Goal: Navigation & Orientation: Find specific page/section

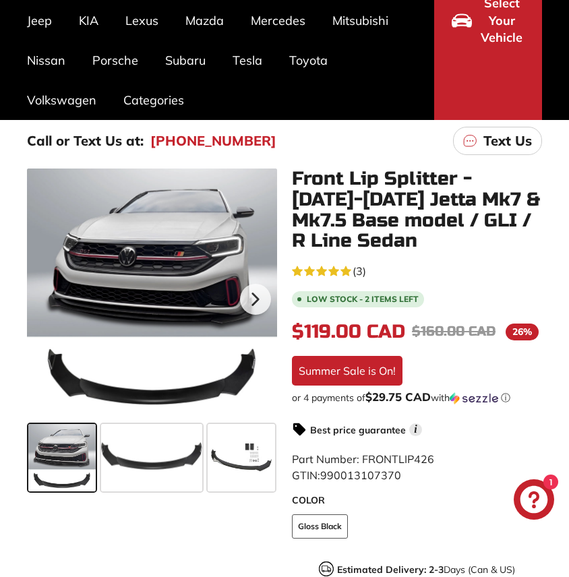
scroll to position [187, 0]
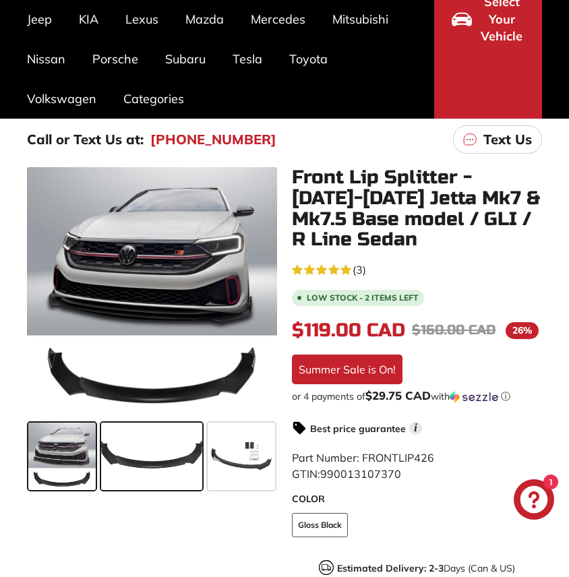
click at [142, 467] on span at bounding box center [151, 456] width 101 height 67
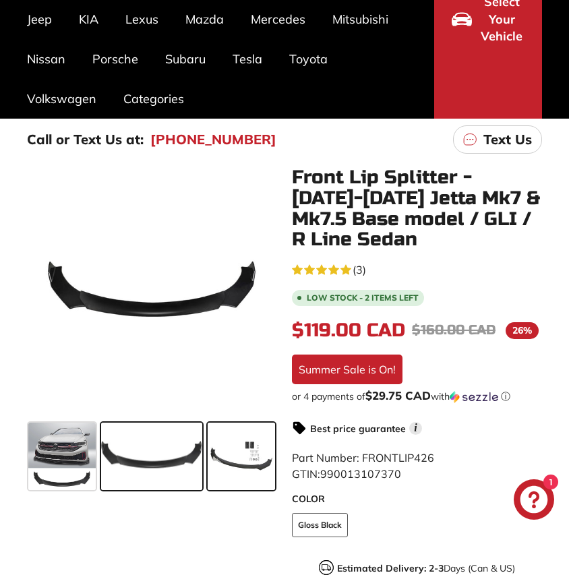
click at [252, 465] on span at bounding box center [241, 456] width 67 height 67
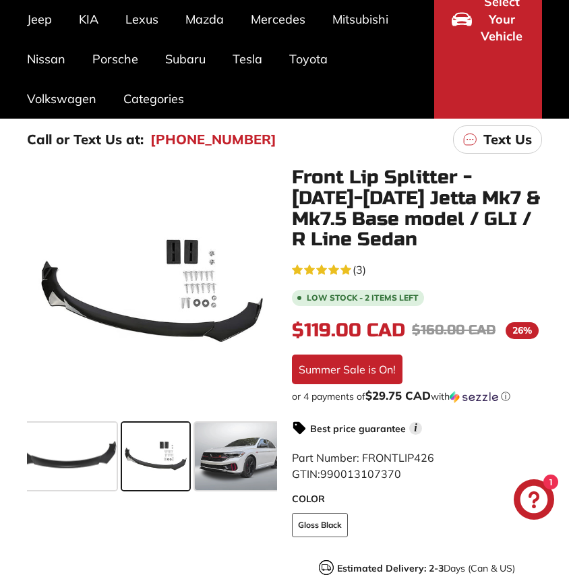
scroll to position [0, 89]
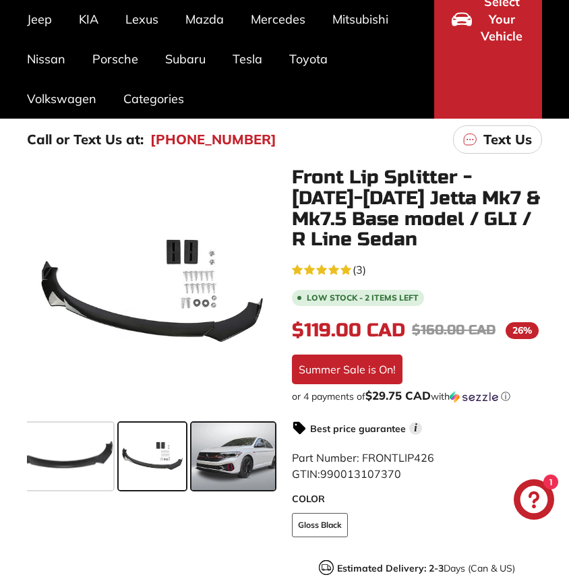
click at [227, 469] on span at bounding box center [233, 456] width 84 height 67
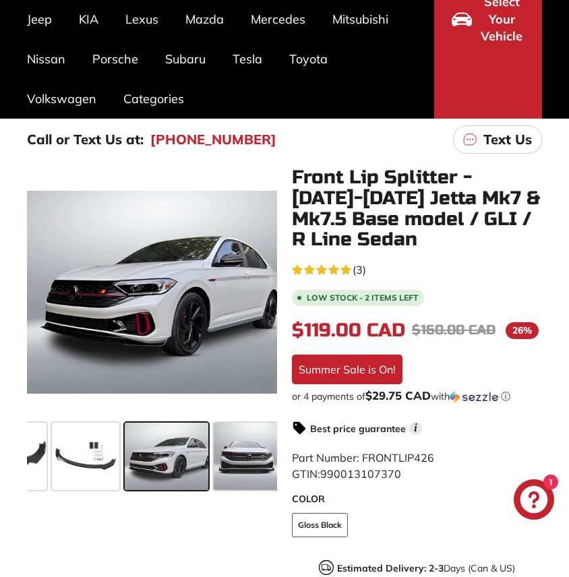
scroll to position [0, 170]
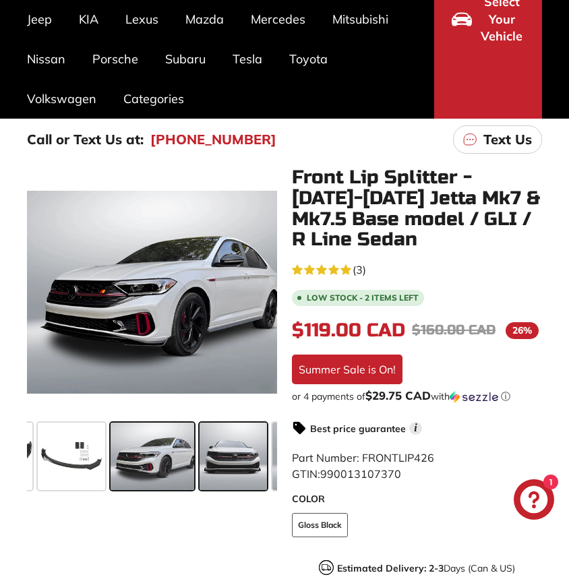
click at [236, 471] on span at bounding box center [233, 456] width 67 height 67
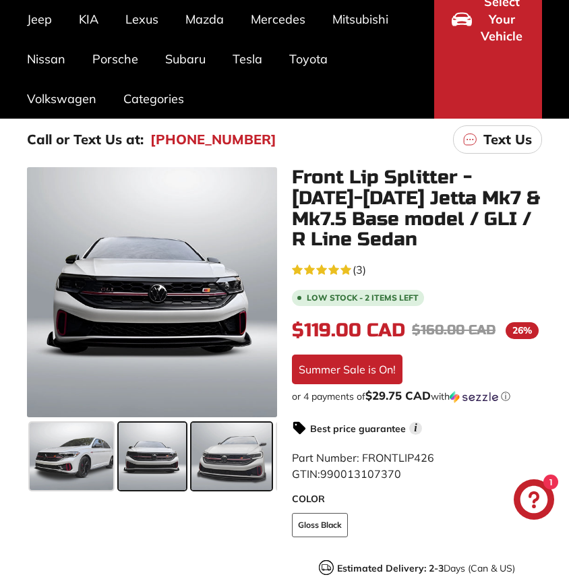
click at [214, 467] on span at bounding box center [231, 456] width 80 height 67
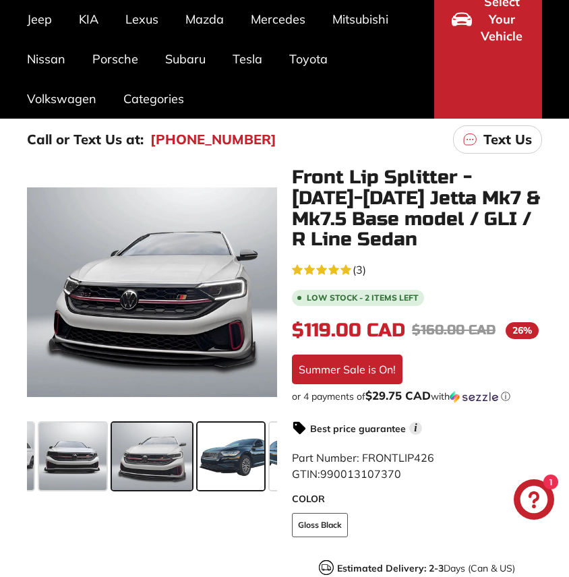
click at [220, 467] on span at bounding box center [231, 456] width 67 height 67
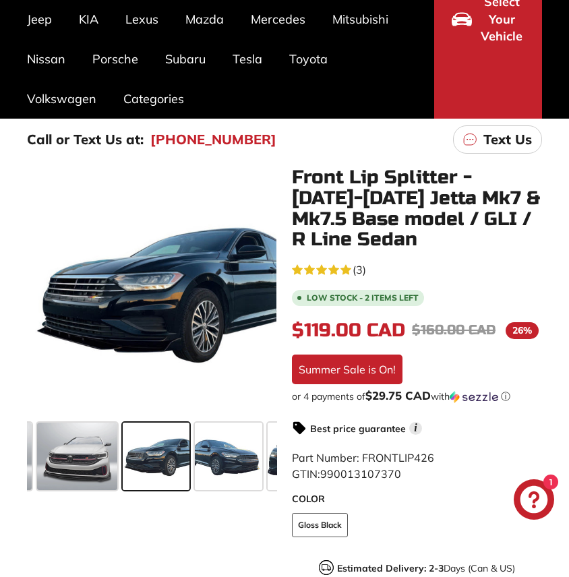
scroll to position [0, 409]
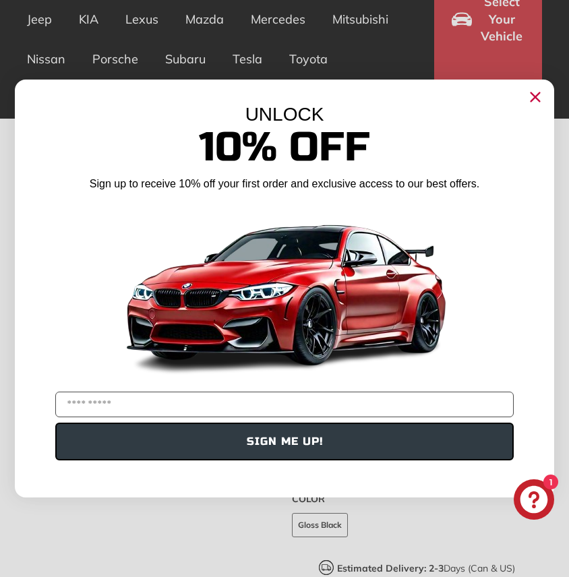
click at [540, 96] on circle "Close dialog" at bounding box center [535, 97] width 20 height 20
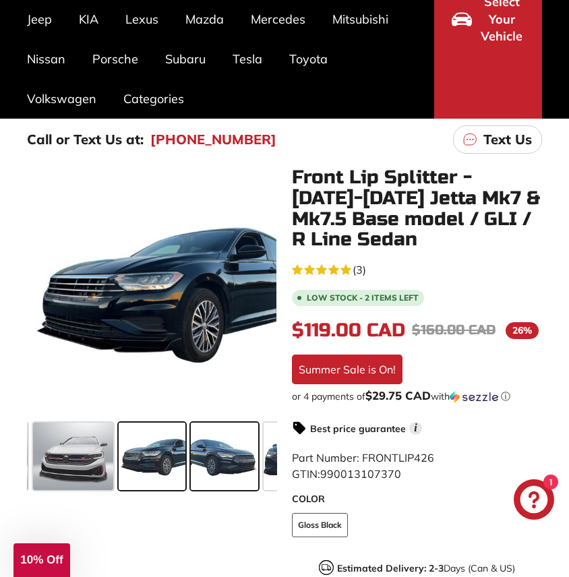
click at [251, 439] on span at bounding box center [224, 456] width 67 height 67
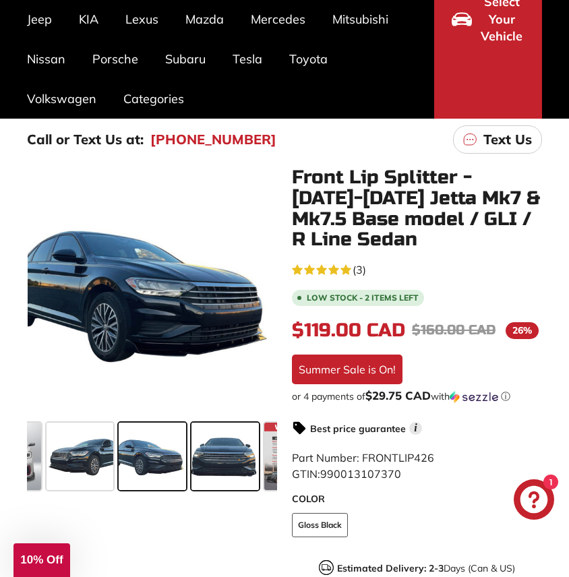
click at [239, 438] on span at bounding box center [224, 456] width 67 height 67
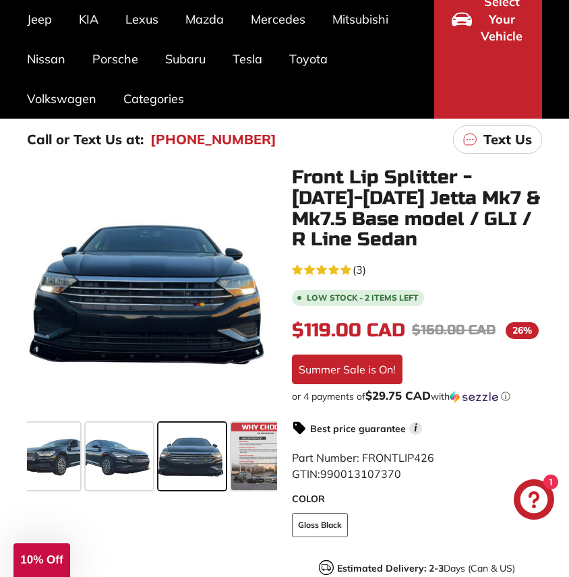
scroll to position [0, 539]
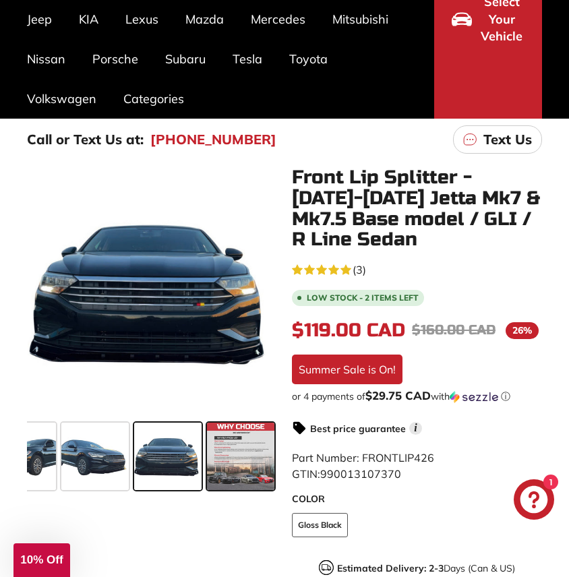
click at [239, 440] on span at bounding box center [240, 456] width 67 height 67
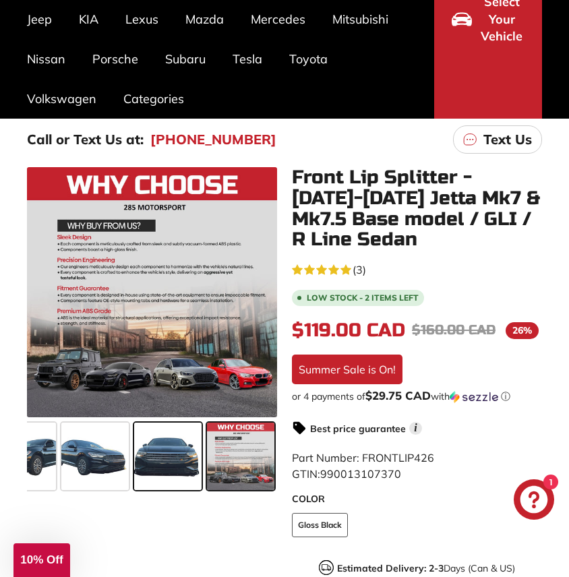
click at [187, 438] on span at bounding box center [167, 456] width 67 height 67
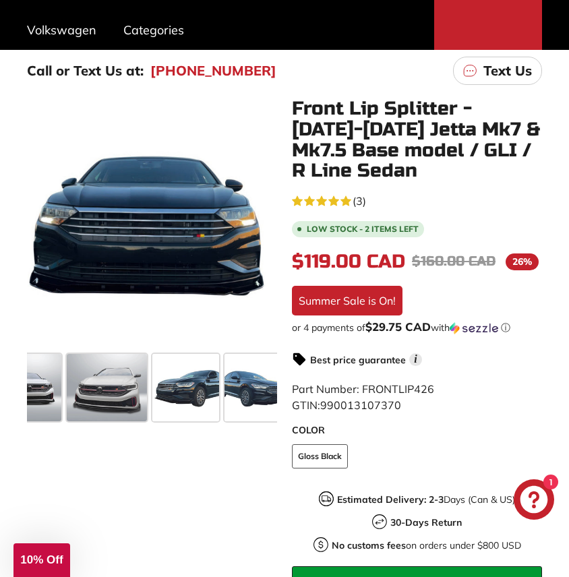
scroll to position [0, 245]
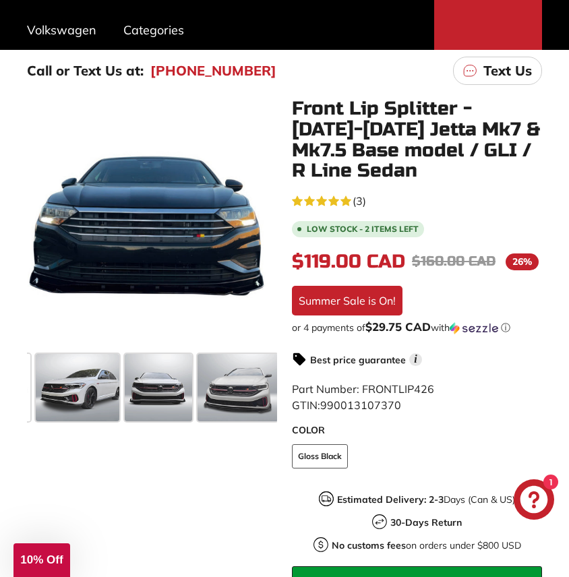
click at [349, 200] on use "5.0 rating (3 votes)" at bounding box center [345, 201] width 11 height 10
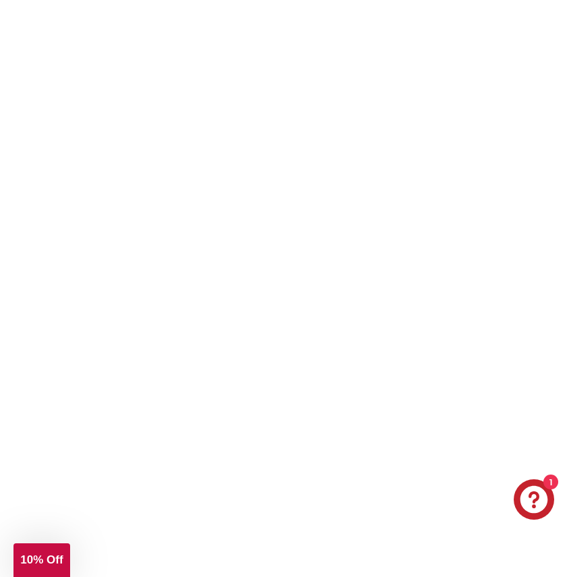
scroll to position [2844, 0]
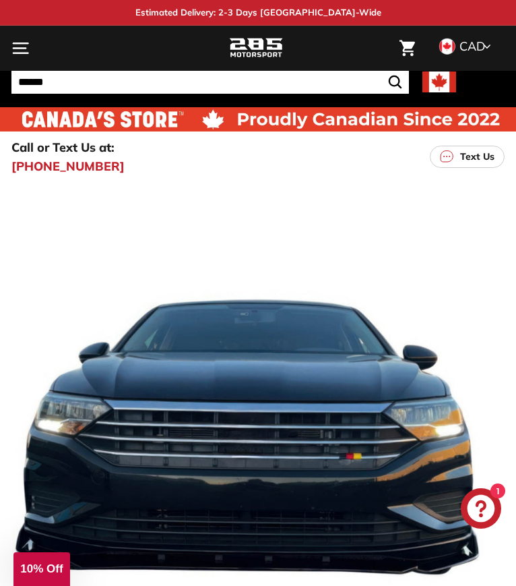
click at [19, 57] on button ". . . Site navigation" at bounding box center [21, 48] width 32 height 40
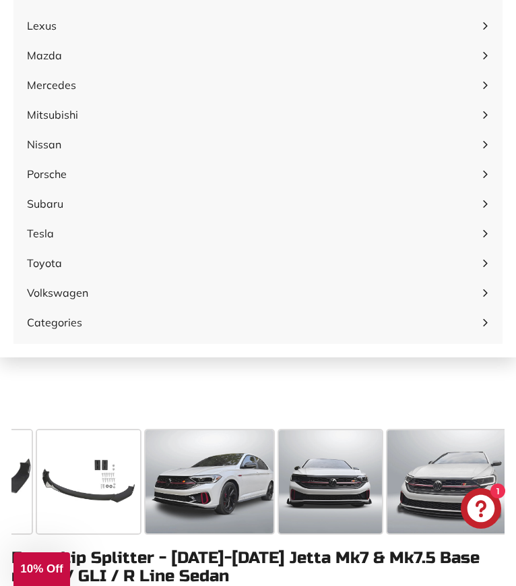
scroll to position [256, 0]
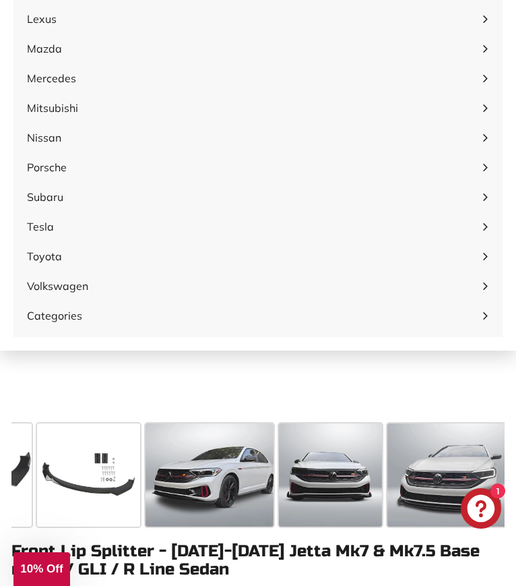
click at [67, 315] on span "Categories" at bounding box center [251, 315] width 448 height 16
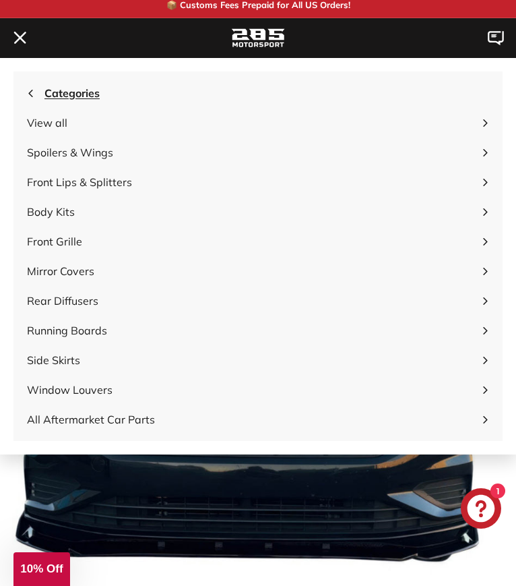
scroll to position [5, 0]
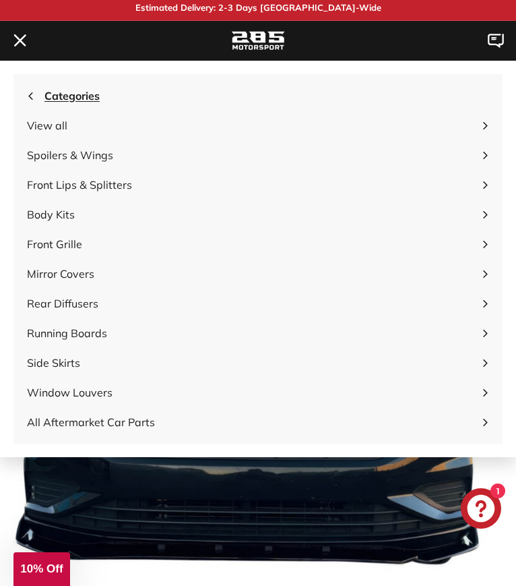
click at [32, 95] on icon "button" at bounding box center [30, 95] width 7 height 7
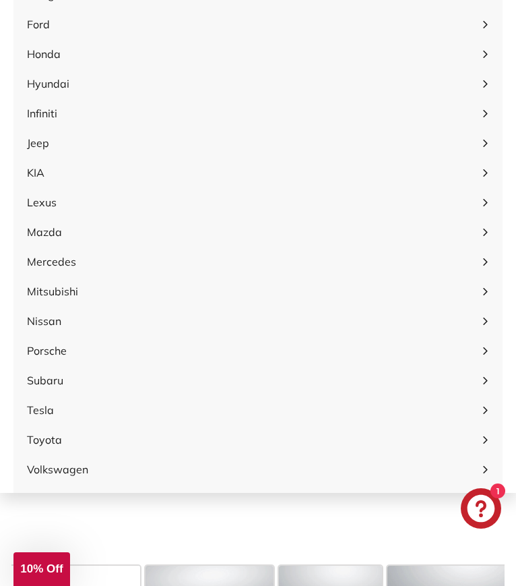
scroll to position [212, 0]
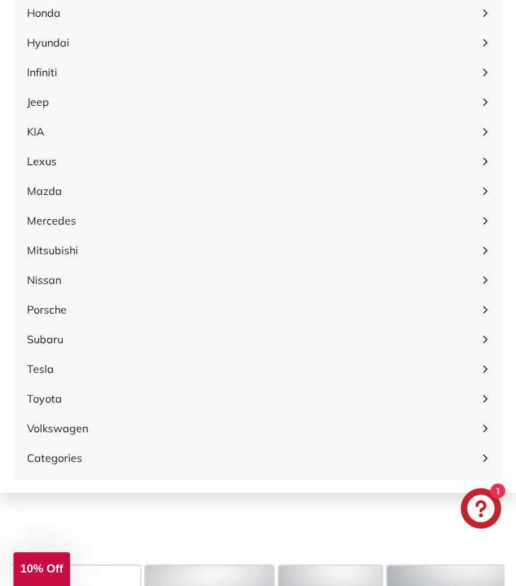
click at [83, 430] on span "Volkswagen" at bounding box center [251, 428] width 448 height 16
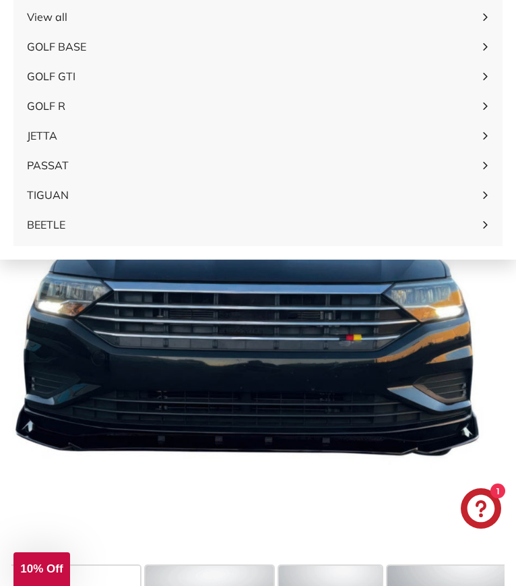
click at [67, 78] on span "GOLF GTI" at bounding box center [251, 76] width 448 height 16
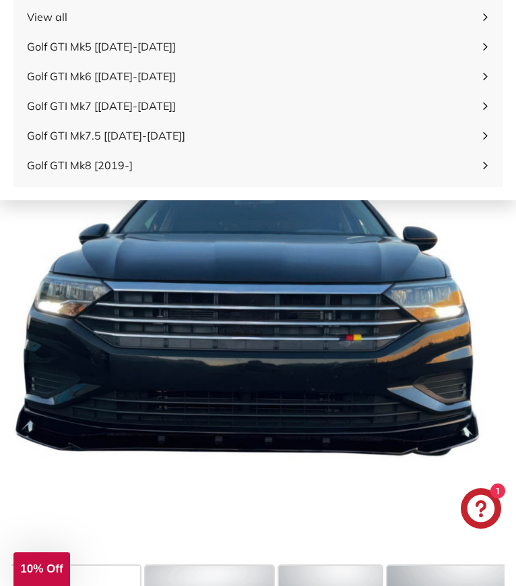
click at [109, 166] on span "Golf GTI Mk8 [2019-]" at bounding box center [251, 165] width 448 height 16
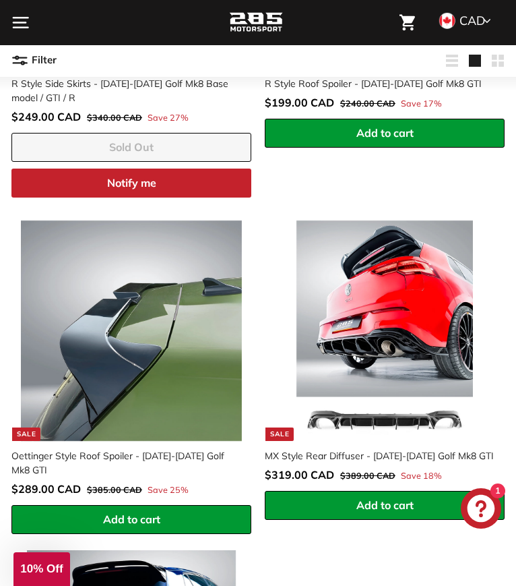
scroll to position [754, 0]
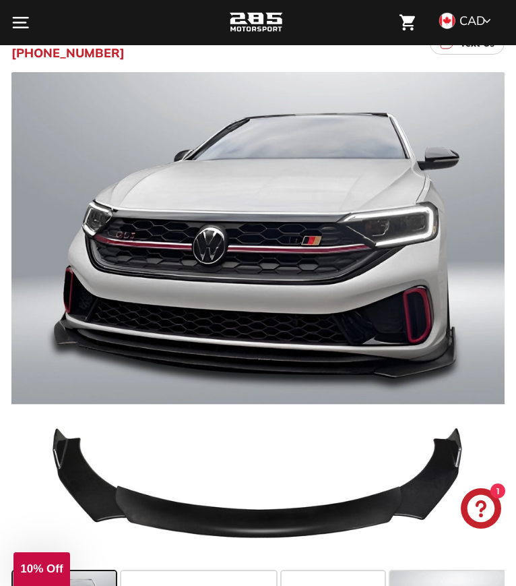
scroll to position [118, 0]
